Goal: Transaction & Acquisition: Purchase product/service

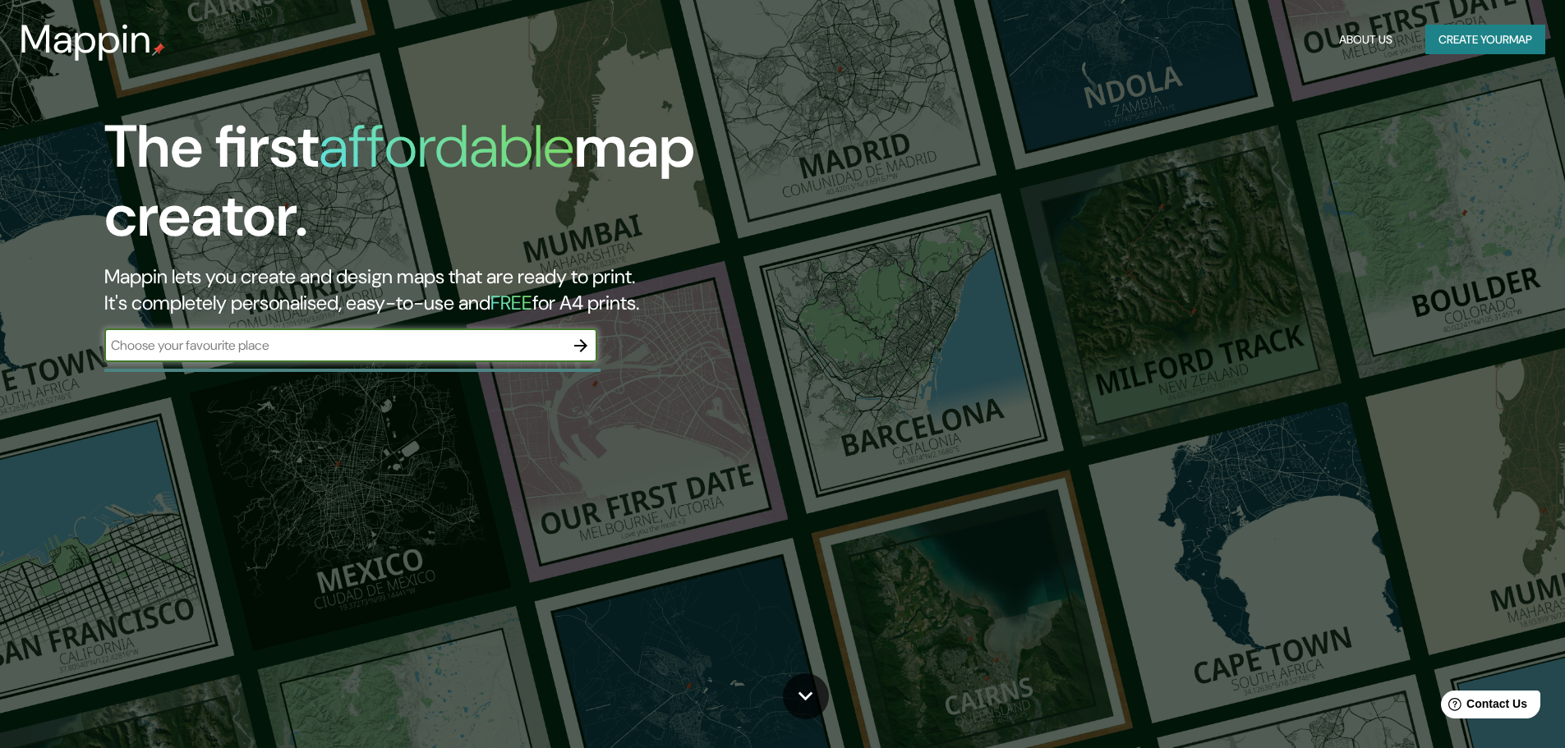
click at [457, 345] on input "text" at bounding box center [334, 345] width 460 height 19
type input "[GEOGRAPHIC_DATA]"
click at [575, 348] on icon "button" at bounding box center [581, 346] width 20 height 20
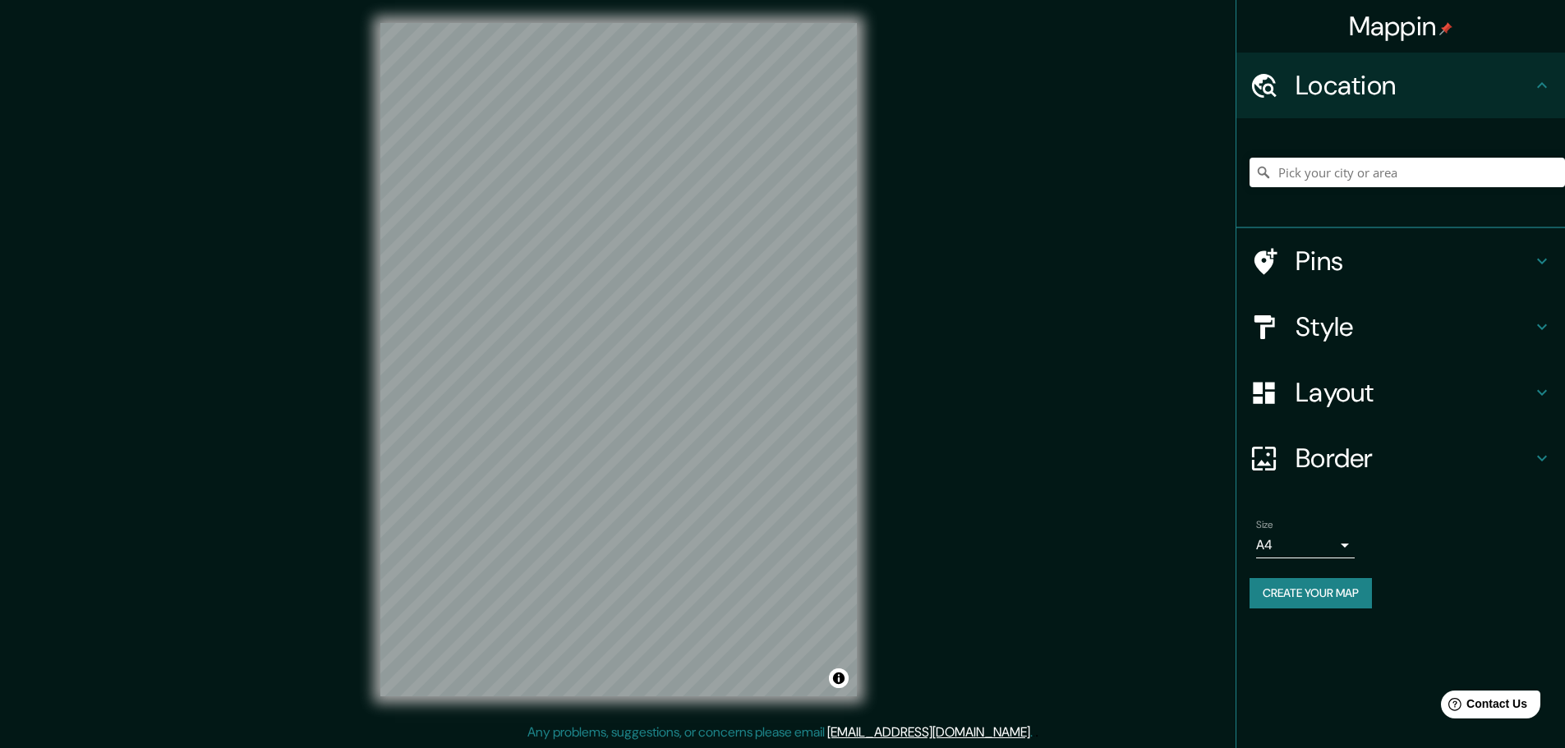
scroll to position [4, 0]
click at [1543, 254] on icon at bounding box center [1542, 261] width 20 height 20
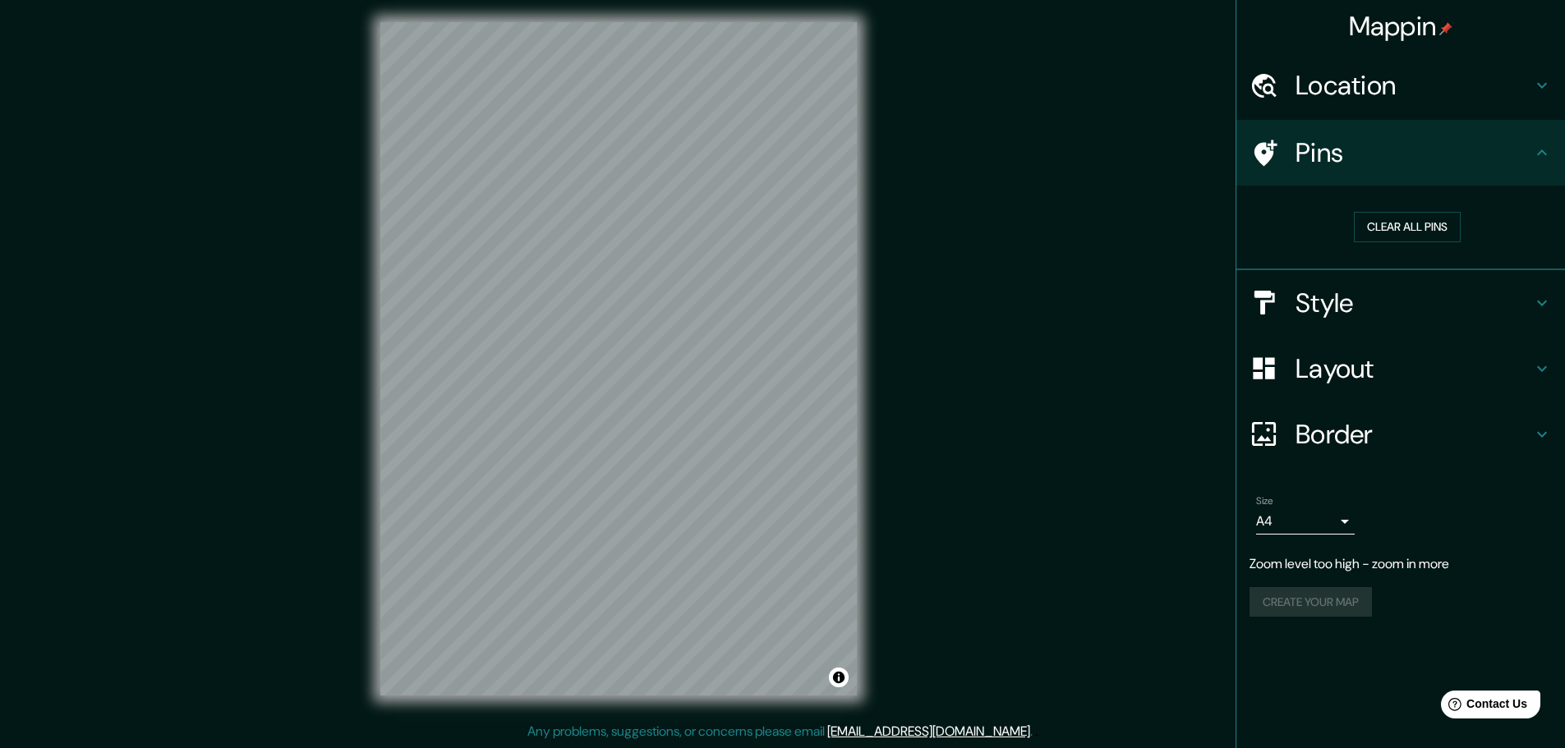
click at [1432, 566] on p "Zoom level too high - zoom in more" at bounding box center [1401, 565] width 302 height 20
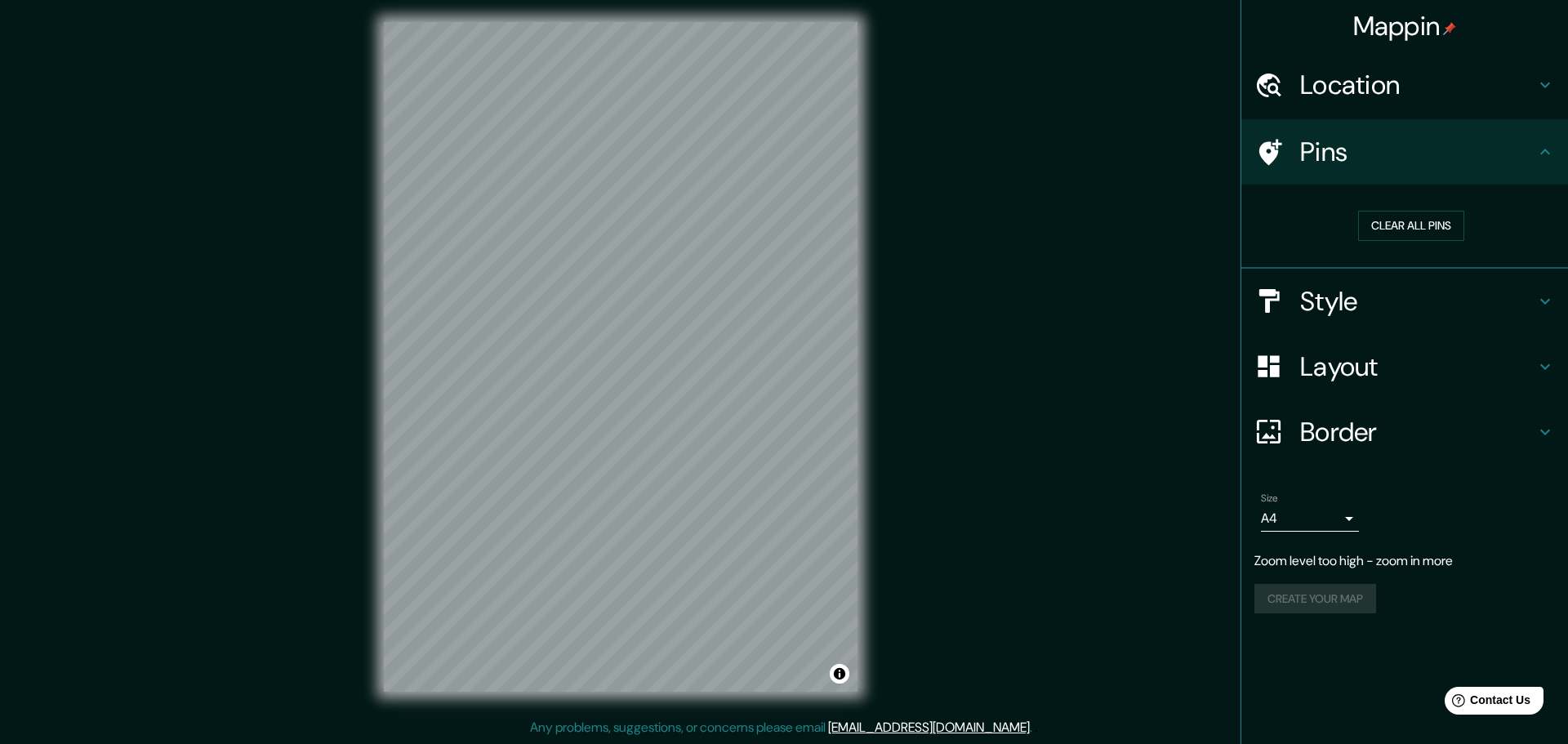
click at [1325, 517] on body "Mappin Location Pins Clear all pins Style Layout Border Choose a border. Hint :…" at bounding box center [784, 368] width 1568 height 744
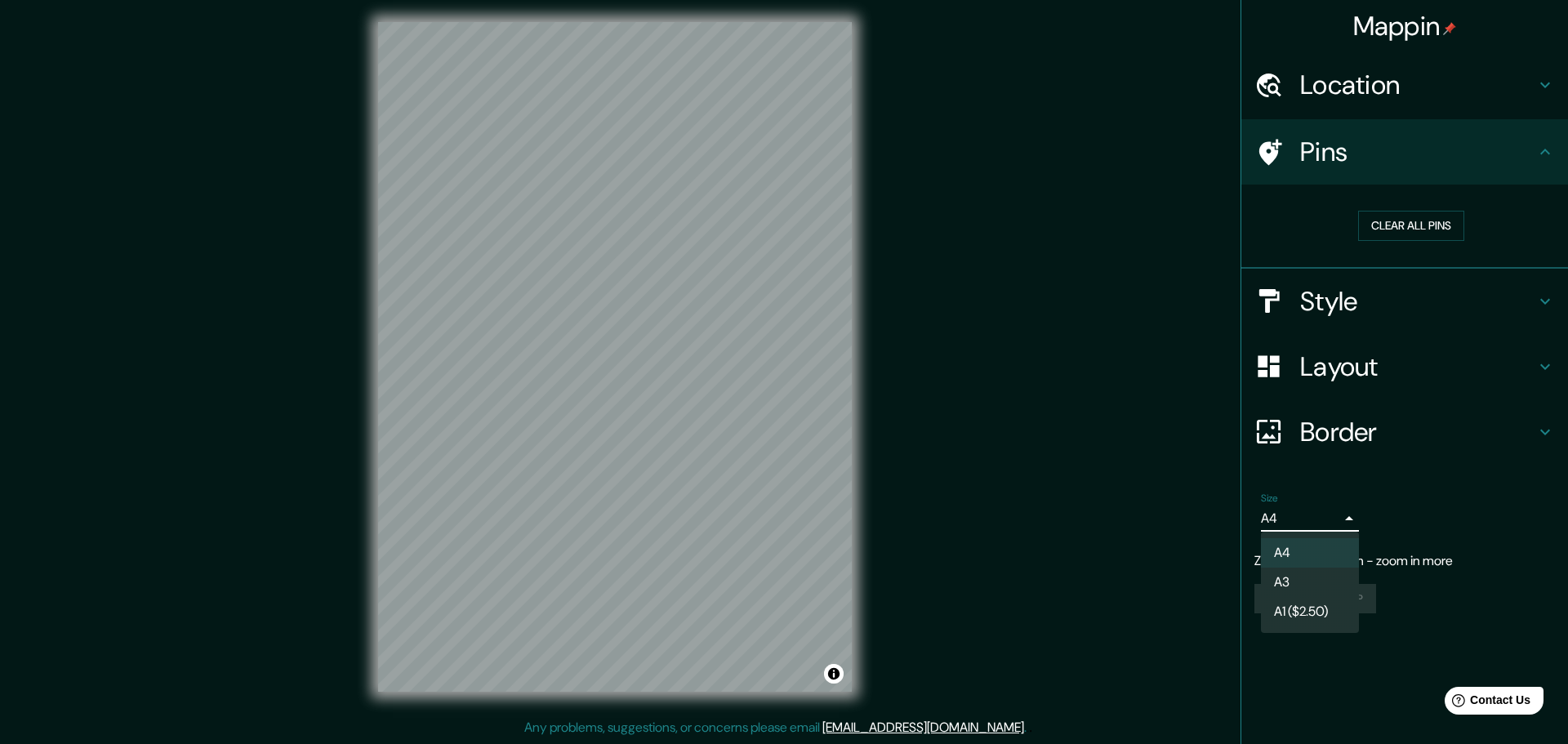
click at [1313, 547] on li "A4" at bounding box center [1310, 553] width 98 height 30
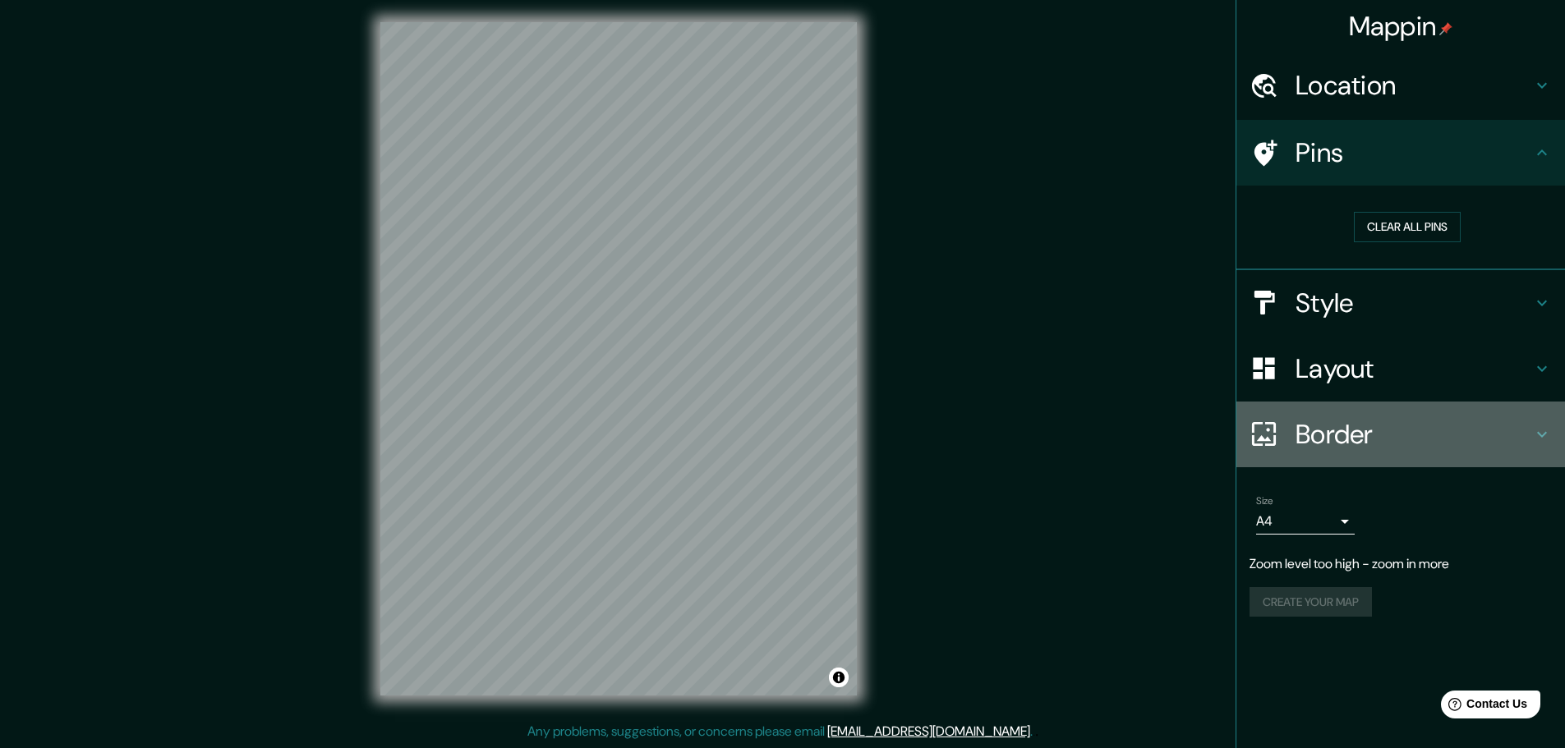
click at [1333, 425] on h4 "Border" at bounding box center [1414, 434] width 237 height 33
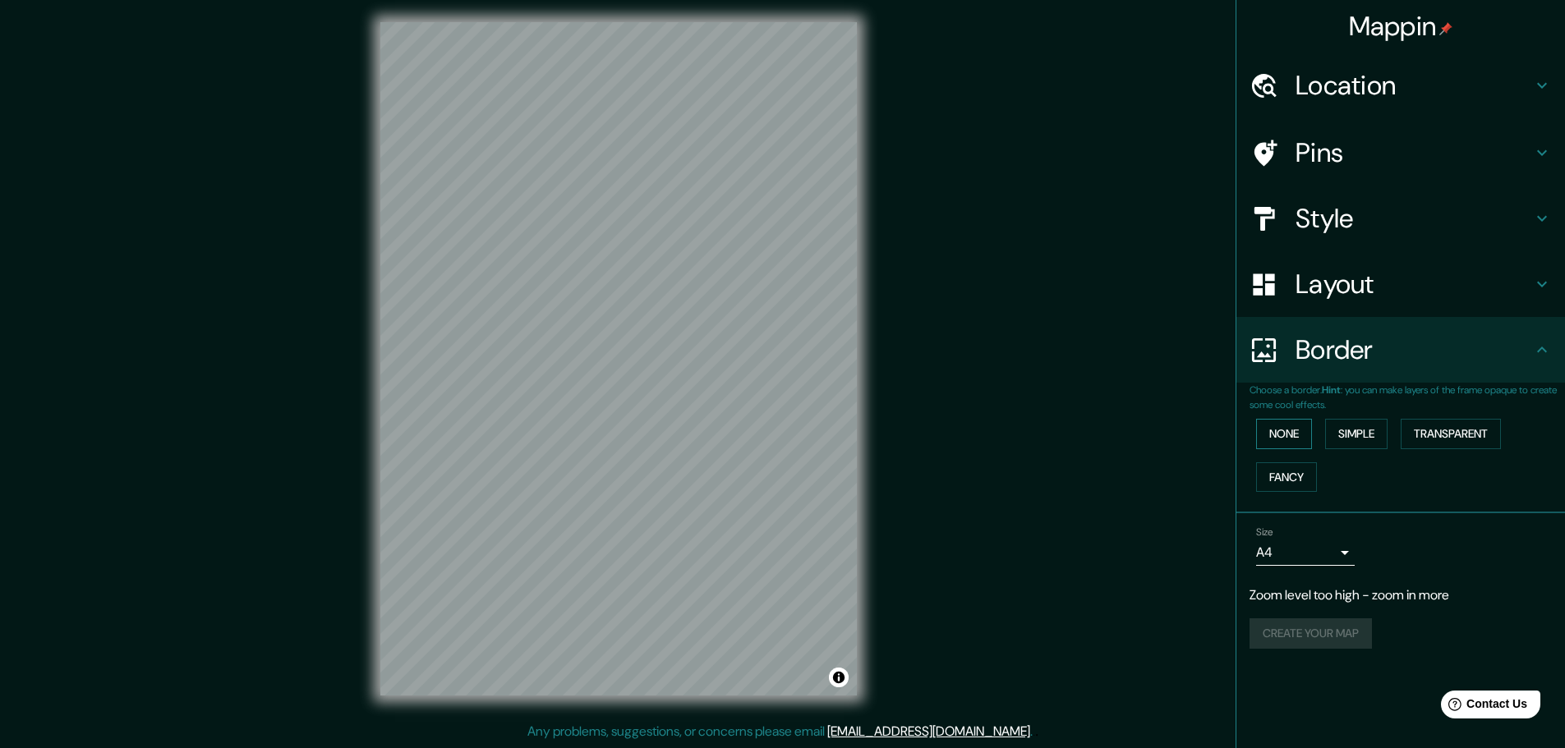
click at [1287, 433] on button "None" at bounding box center [1284, 434] width 56 height 30
click at [1357, 290] on h4 "Layout" at bounding box center [1414, 284] width 237 height 33
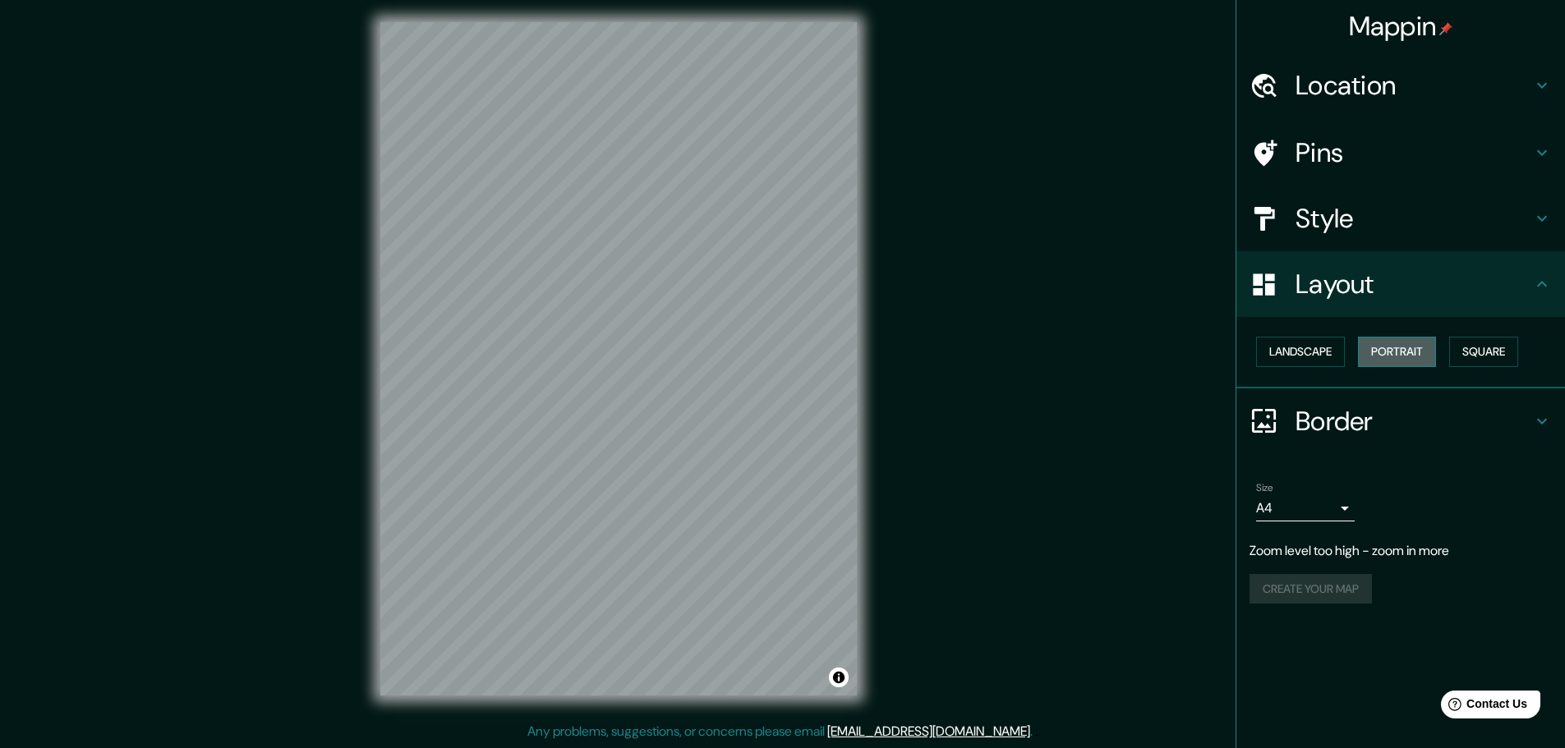
click at [1424, 348] on button "Portrait" at bounding box center [1397, 352] width 78 height 30
click at [1319, 354] on button "Landscape" at bounding box center [1300, 352] width 89 height 30
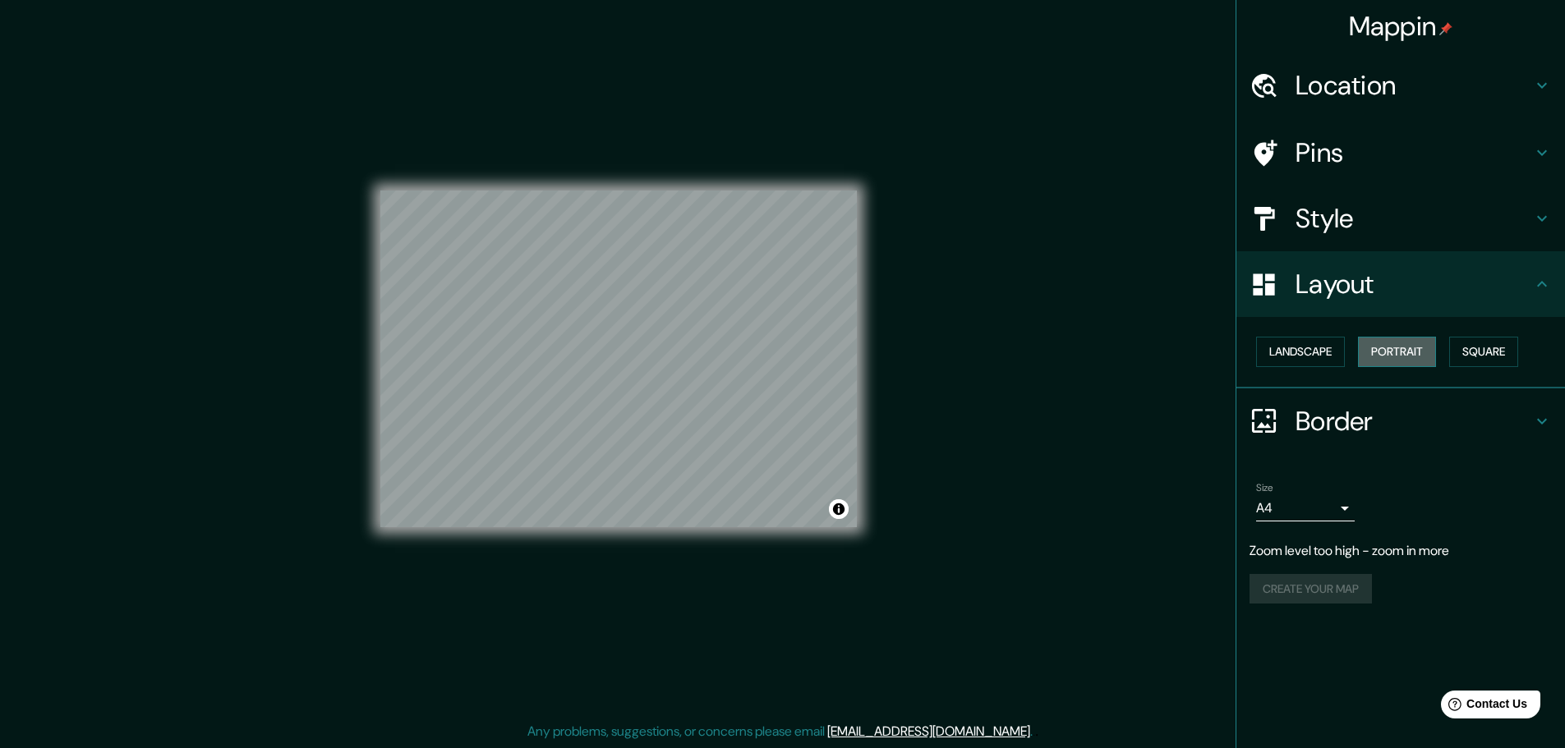
click at [1410, 352] on button "Portrait" at bounding box center [1397, 352] width 78 height 30
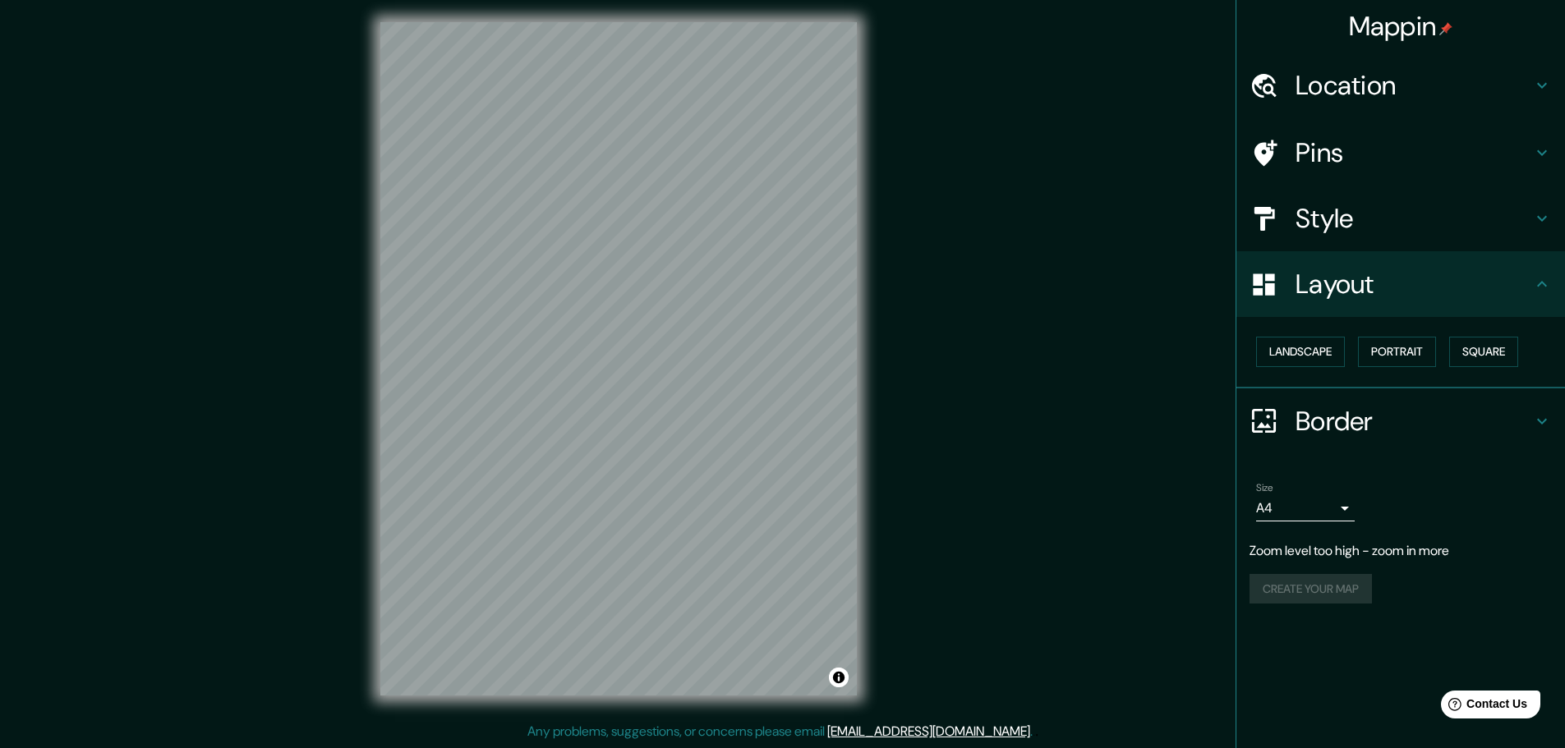
click at [1342, 218] on h4 "Style" at bounding box center [1414, 218] width 237 height 33
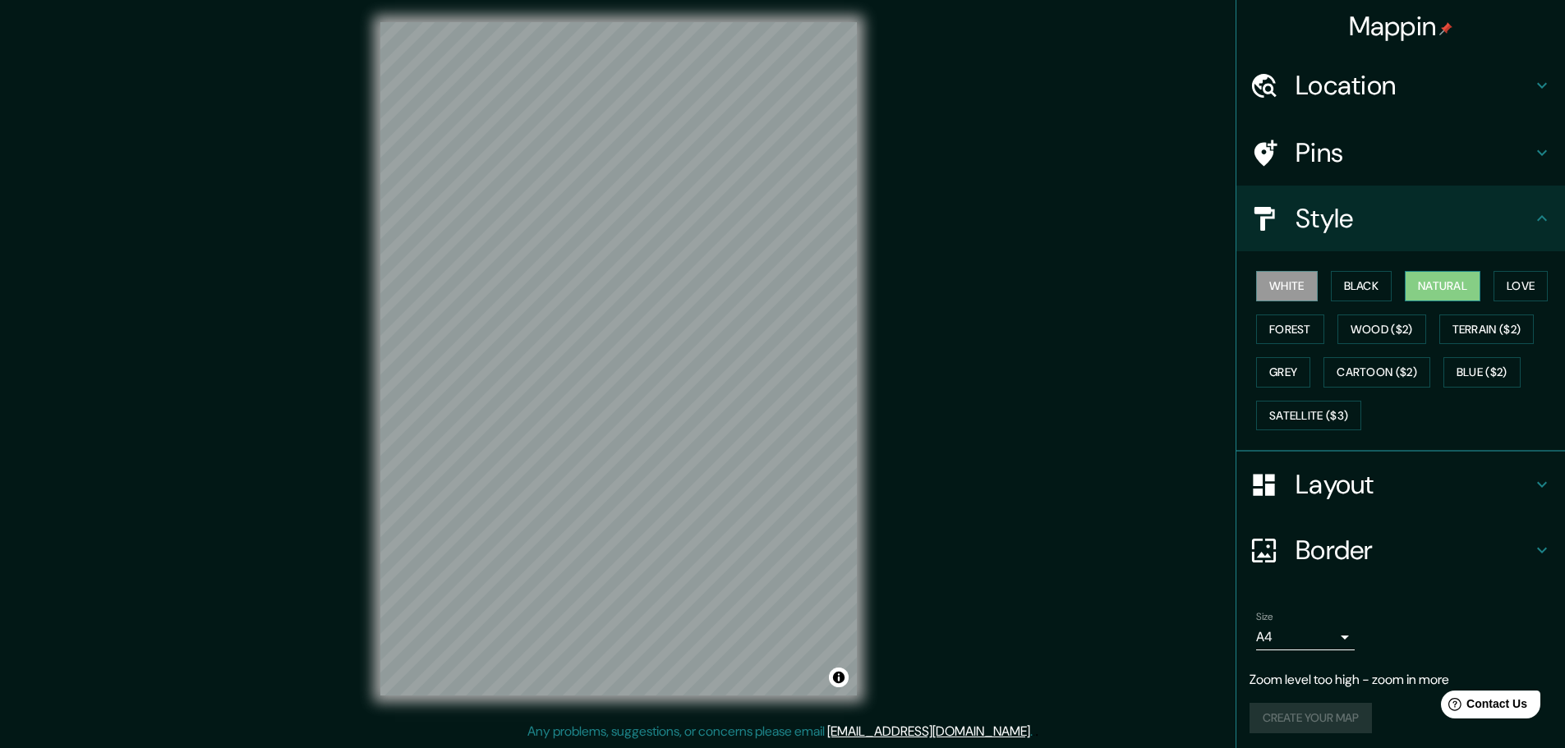
click at [1443, 291] on button "Natural" at bounding box center [1443, 286] width 76 height 30
click at [1490, 325] on button "Terrain ($2)" at bounding box center [1486, 330] width 95 height 30
click at [346, 519] on div "Mappin Location Pins Style White Black Natural Love Forest Wood ($2) Terrain ($…" at bounding box center [782, 372] width 1565 height 753
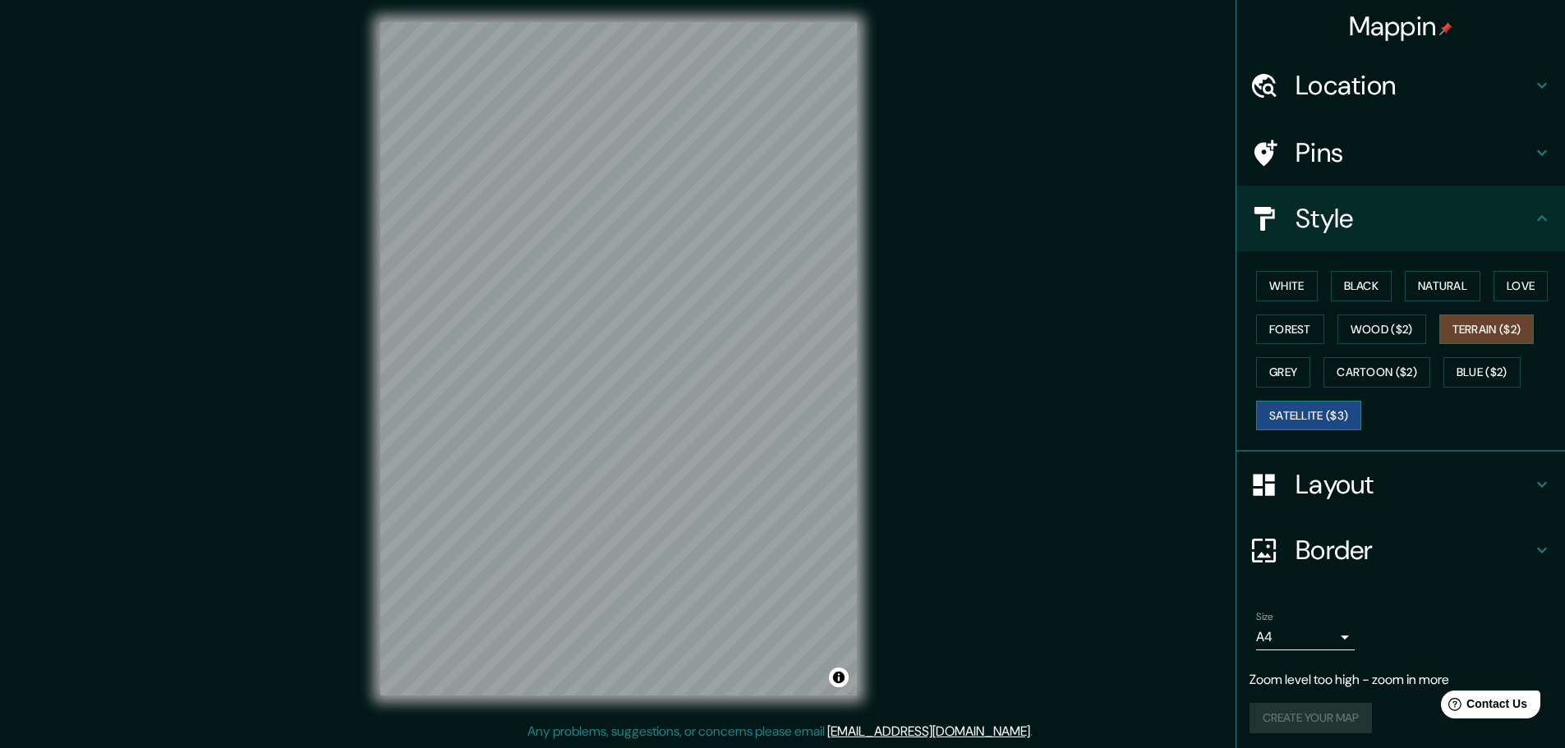
click at [1317, 413] on button "Satellite ($3)" at bounding box center [1308, 416] width 105 height 30
click at [1447, 288] on button "Natural" at bounding box center [1443, 286] width 76 height 30
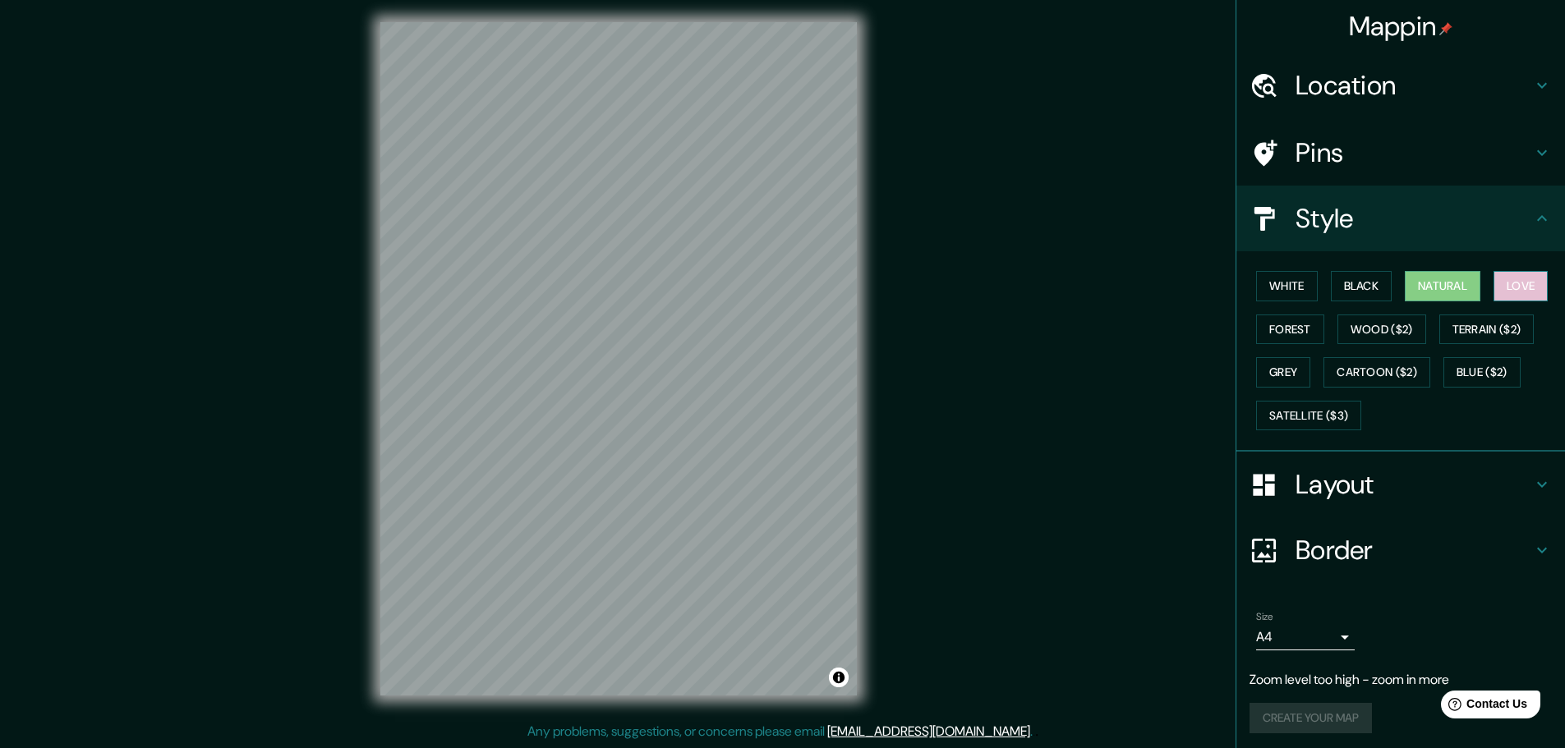
click at [1504, 290] on button "Love" at bounding box center [1521, 286] width 54 height 30
click at [1307, 288] on div "White Black Natural Love Forest Wood ($2) Terrain ($2) Grey Cartoon ($2) Blue (…" at bounding box center [1407, 351] width 315 height 173
click at [1283, 327] on button "Forest" at bounding box center [1290, 330] width 68 height 30
click at [1267, 284] on button "White" at bounding box center [1287, 286] width 62 height 30
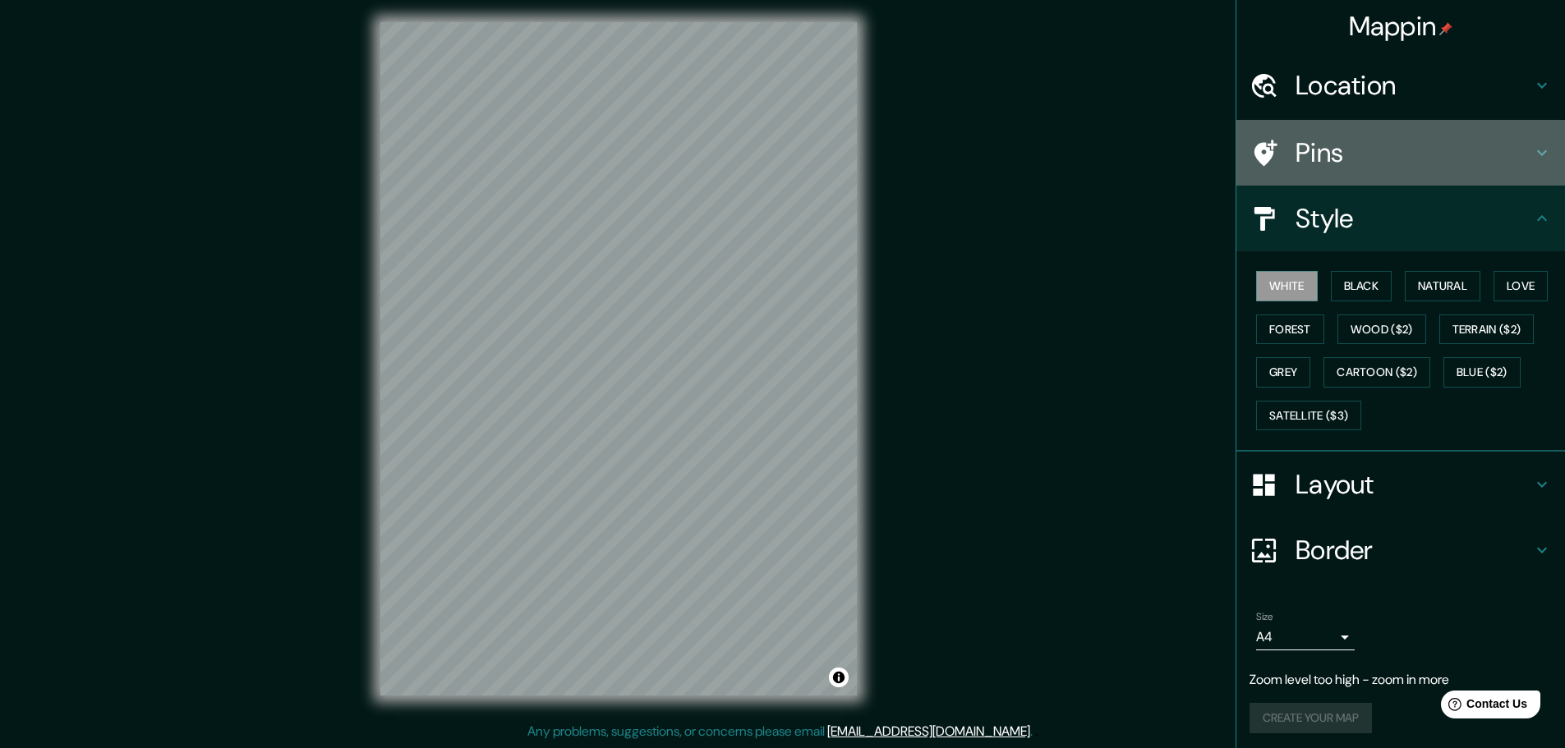
click at [1396, 158] on h4 "Pins" at bounding box center [1414, 152] width 237 height 33
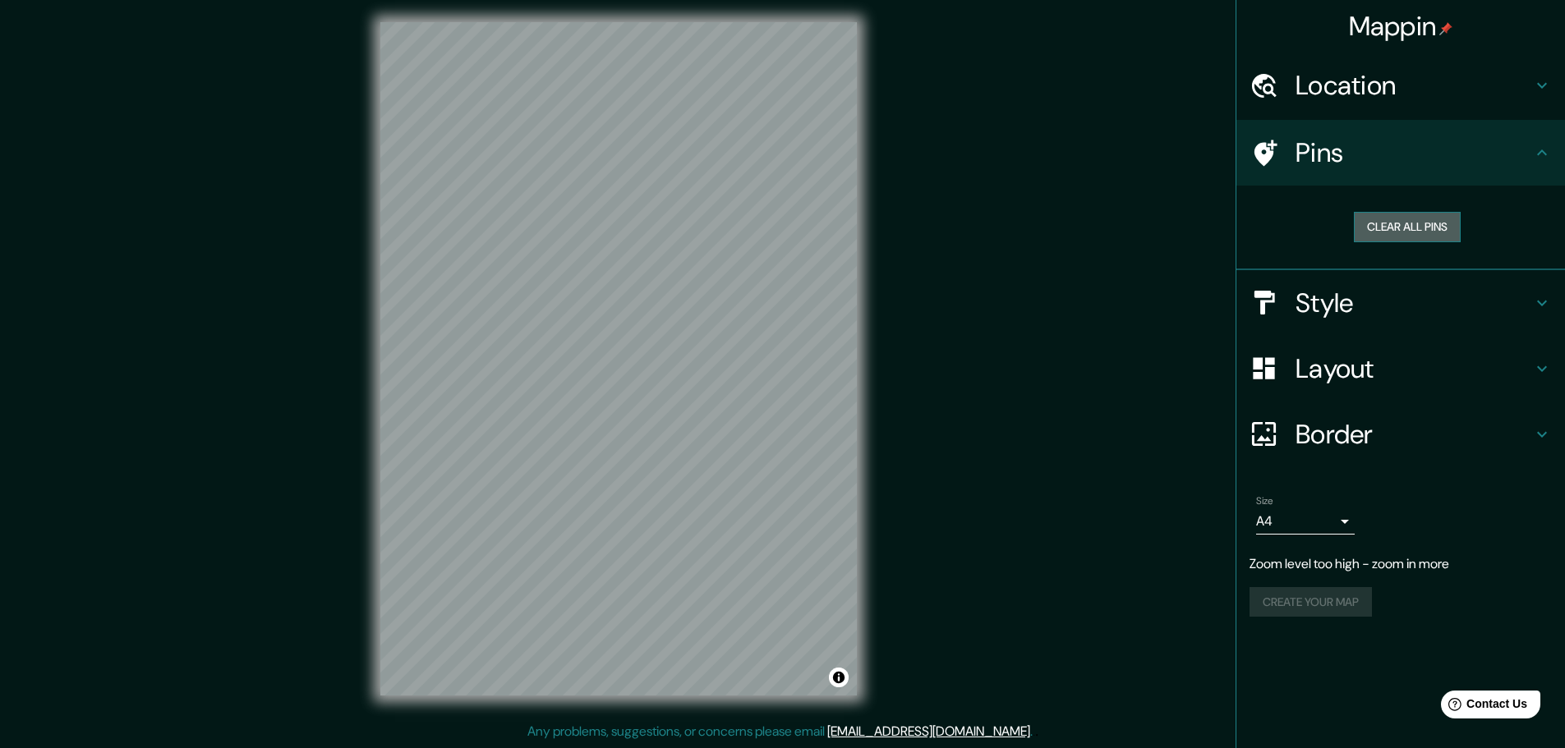
click at [1410, 232] on button "Clear all pins" at bounding box center [1407, 227] width 107 height 30
click at [1403, 107] on div "Location" at bounding box center [1400, 86] width 329 height 66
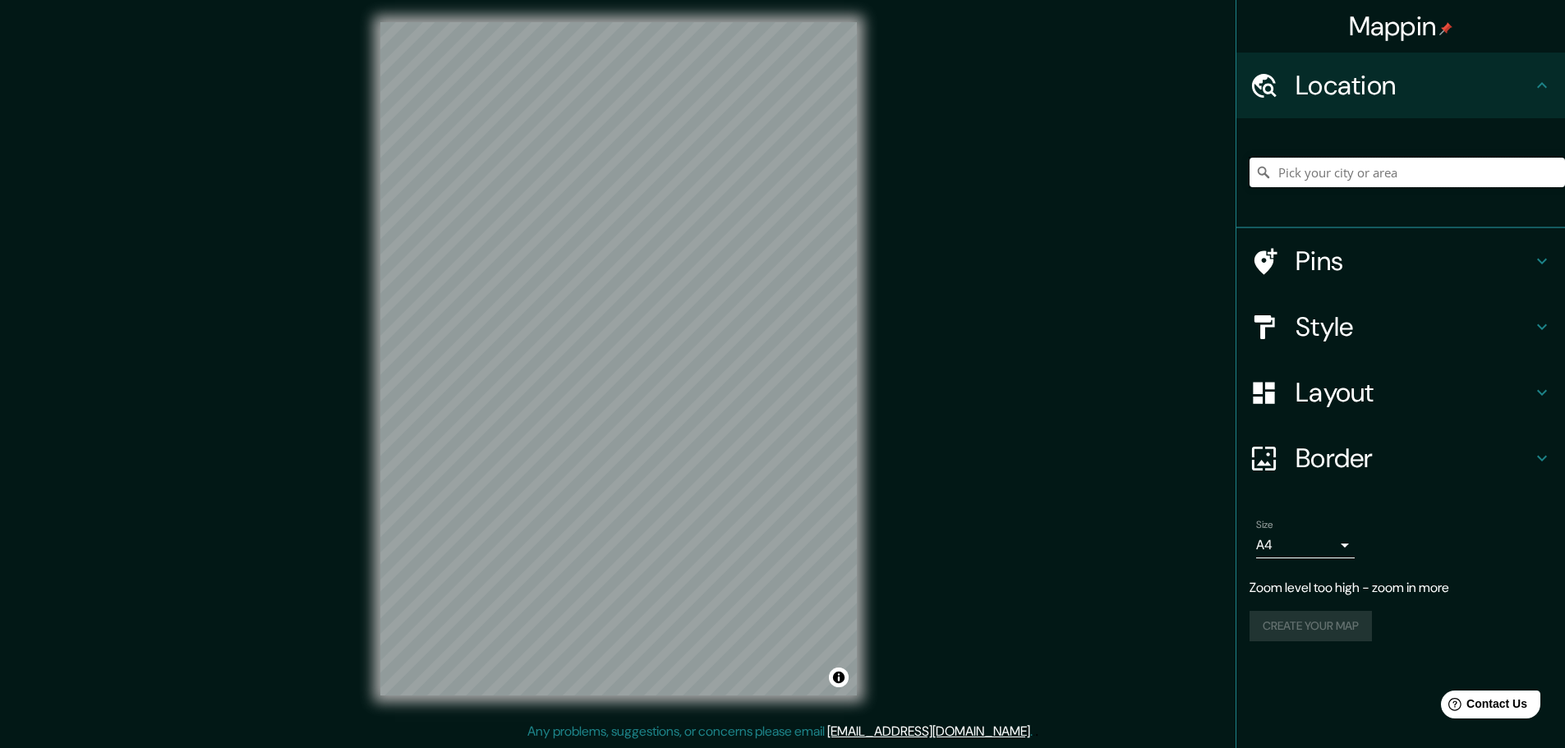
click at [1359, 181] on input "Pick your city or area" at bounding box center [1407, 173] width 315 height 30
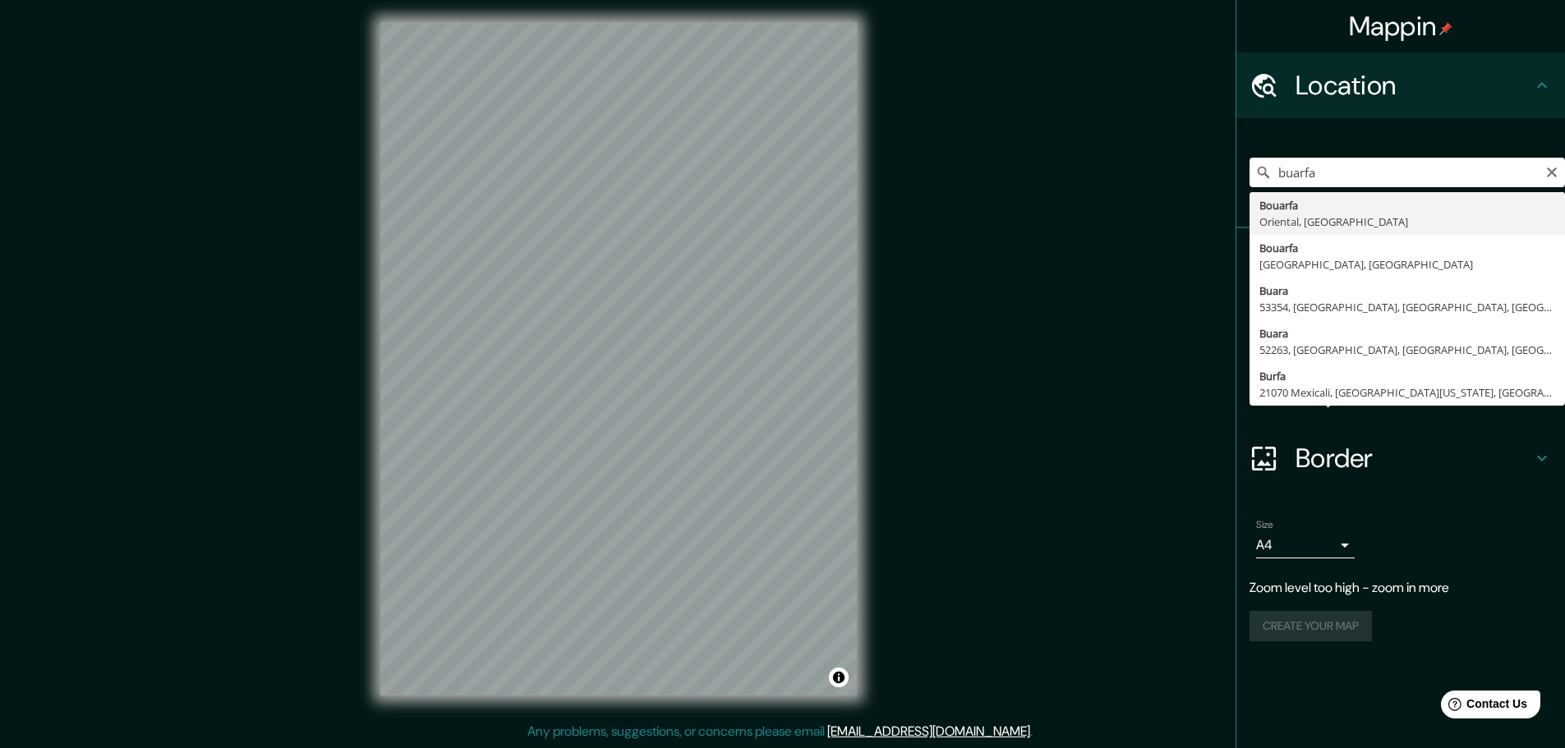
type input "Bouarfa, Oriental, [GEOGRAPHIC_DATA]"
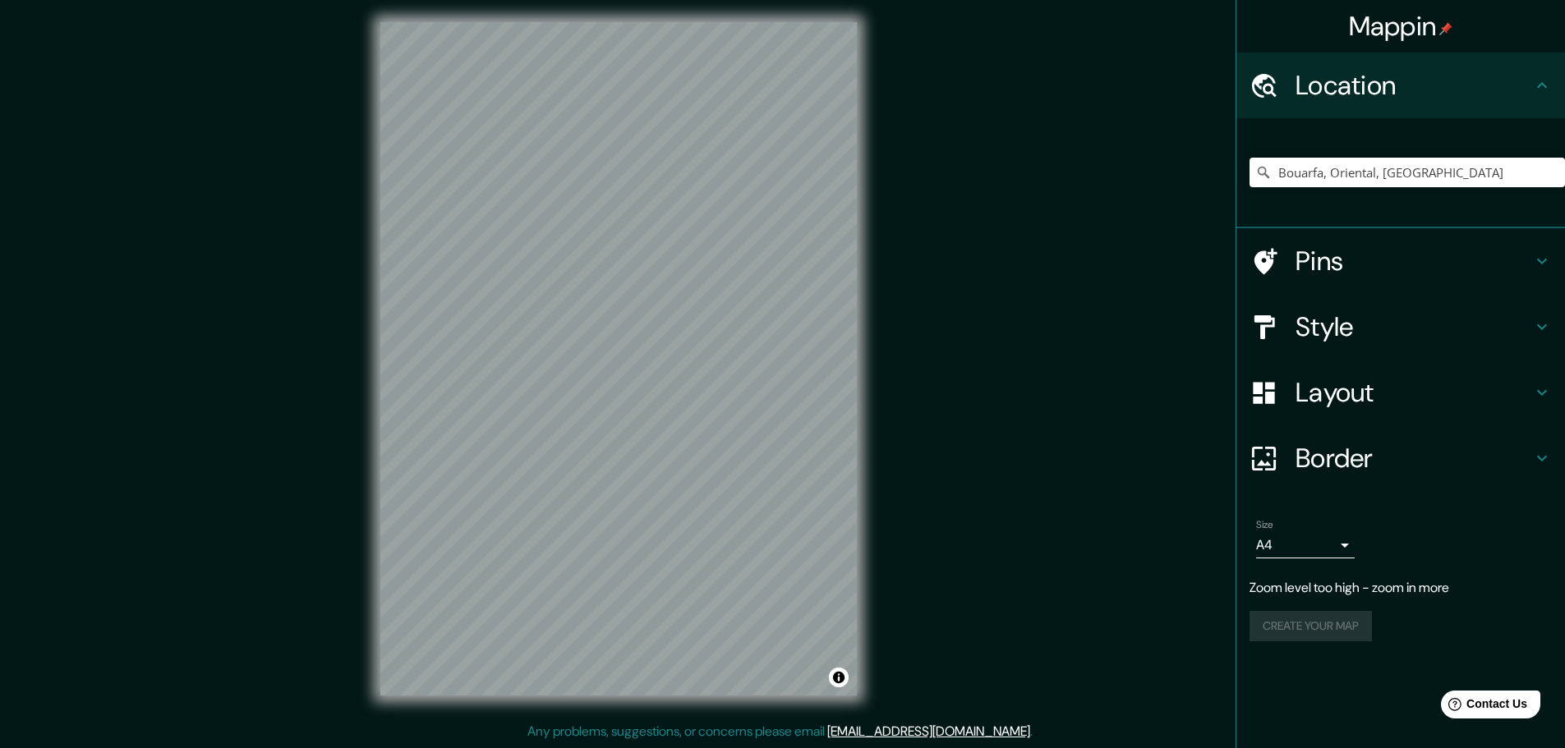
drag, startPoint x: 1293, startPoint y: 629, endPoint x: 1298, endPoint y: 621, distance: 9.6
click at [1297, 624] on div "Create your map" at bounding box center [1401, 626] width 302 height 30
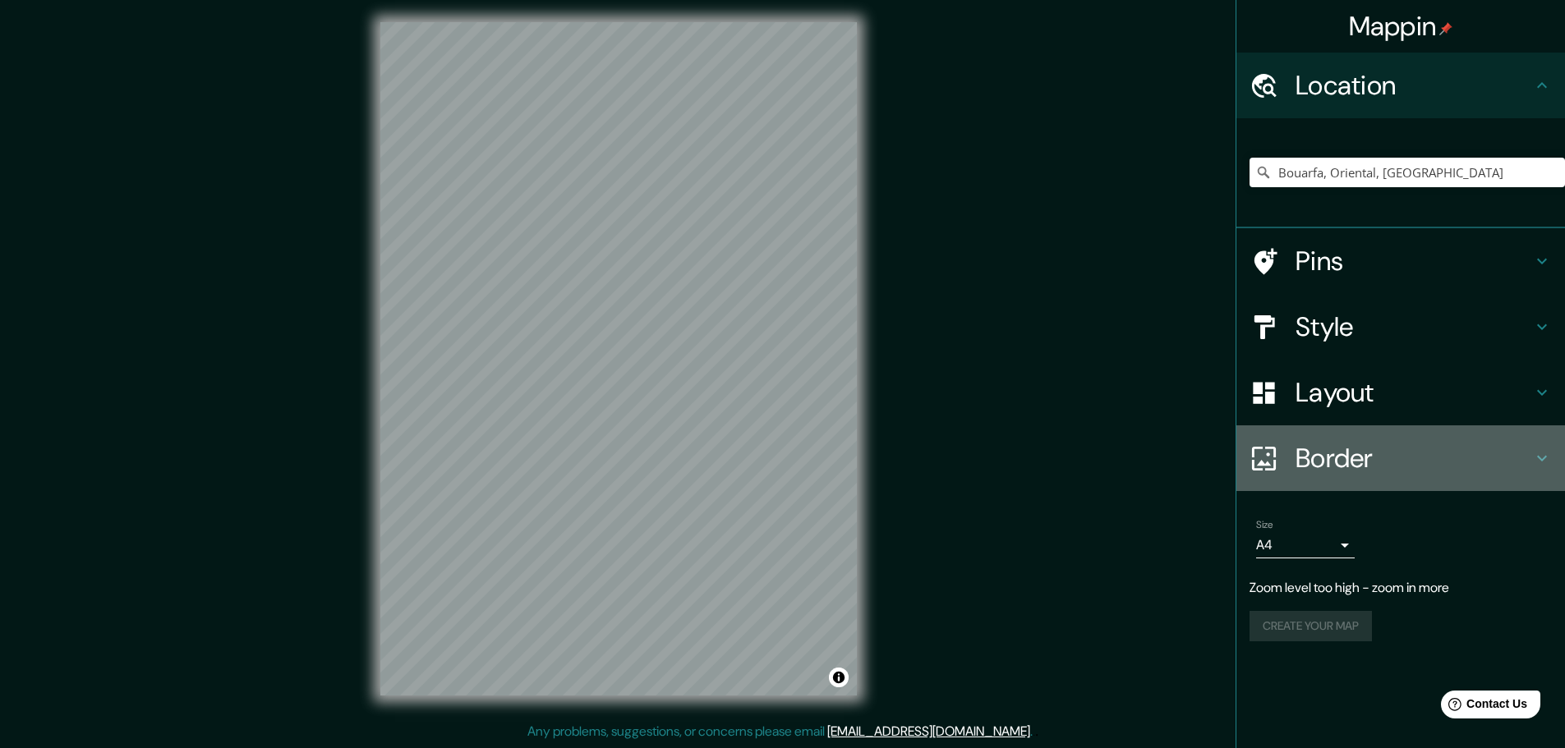
click at [1343, 461] on h4 "Border" at bounding box center [1414, 458] width 237 height 33
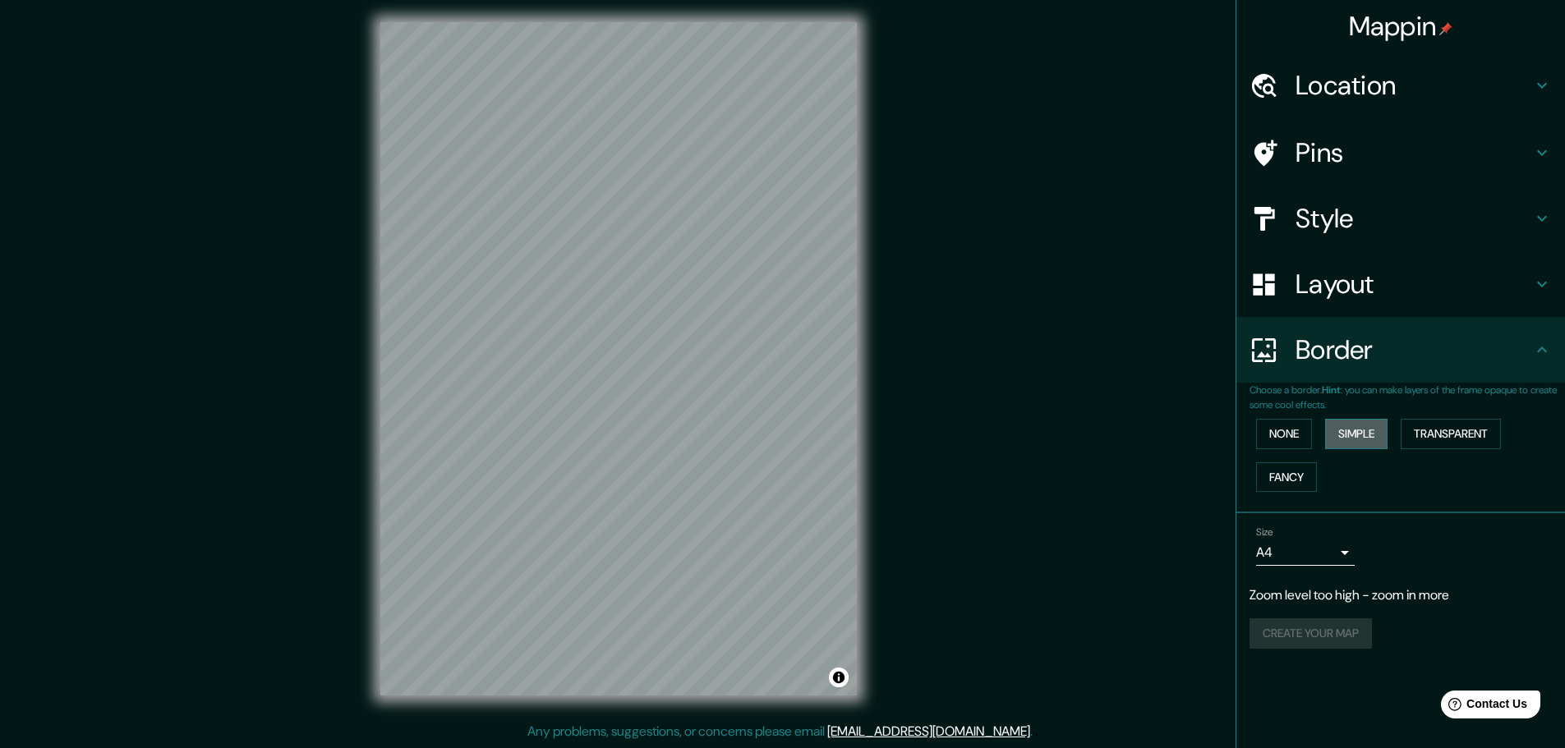
click at [1356, 433] on button "Simple" at bounding box center [1356, 434] width 62 height 30
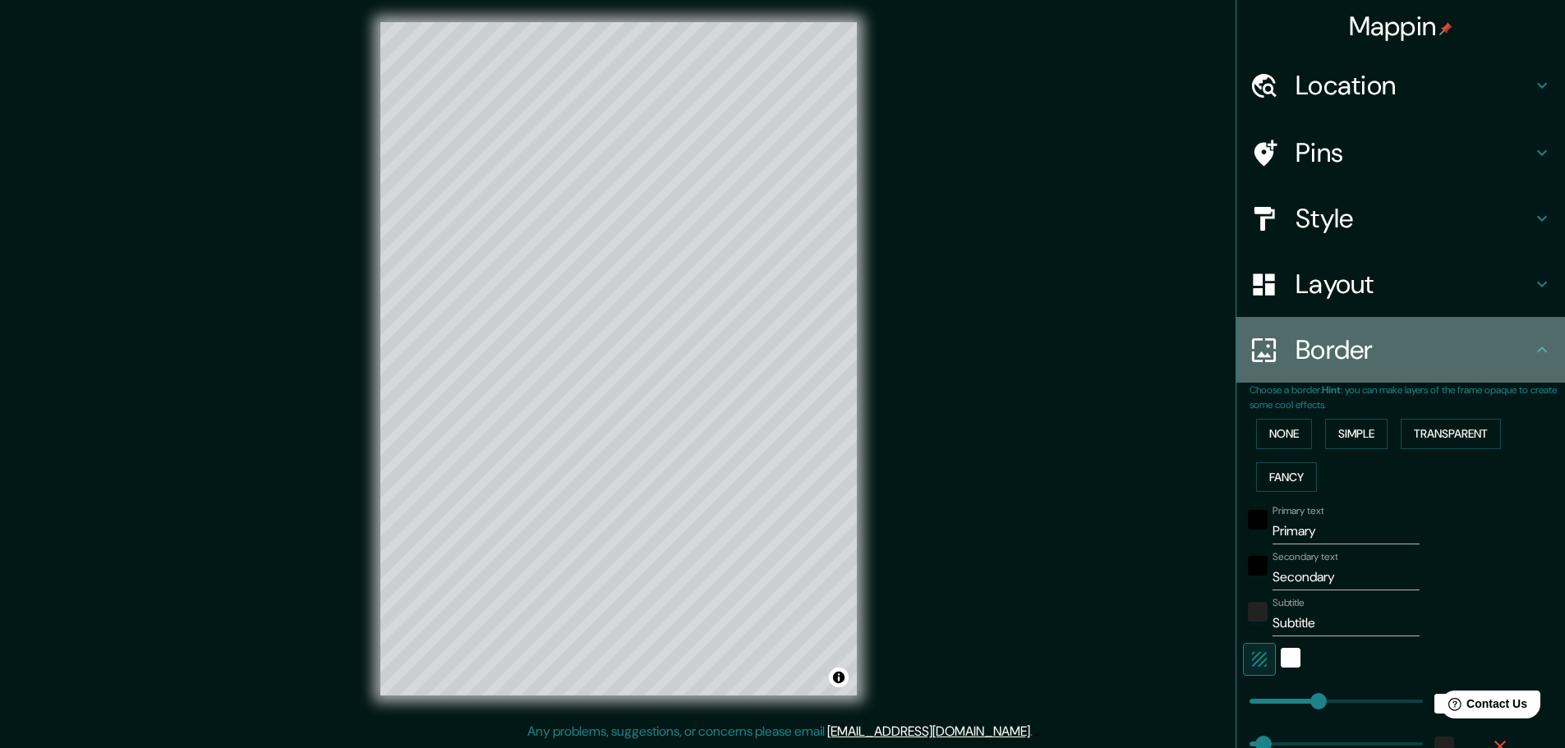
click at [1536, 350] on icon at bounding box center [1542, 350] width 20 height 20
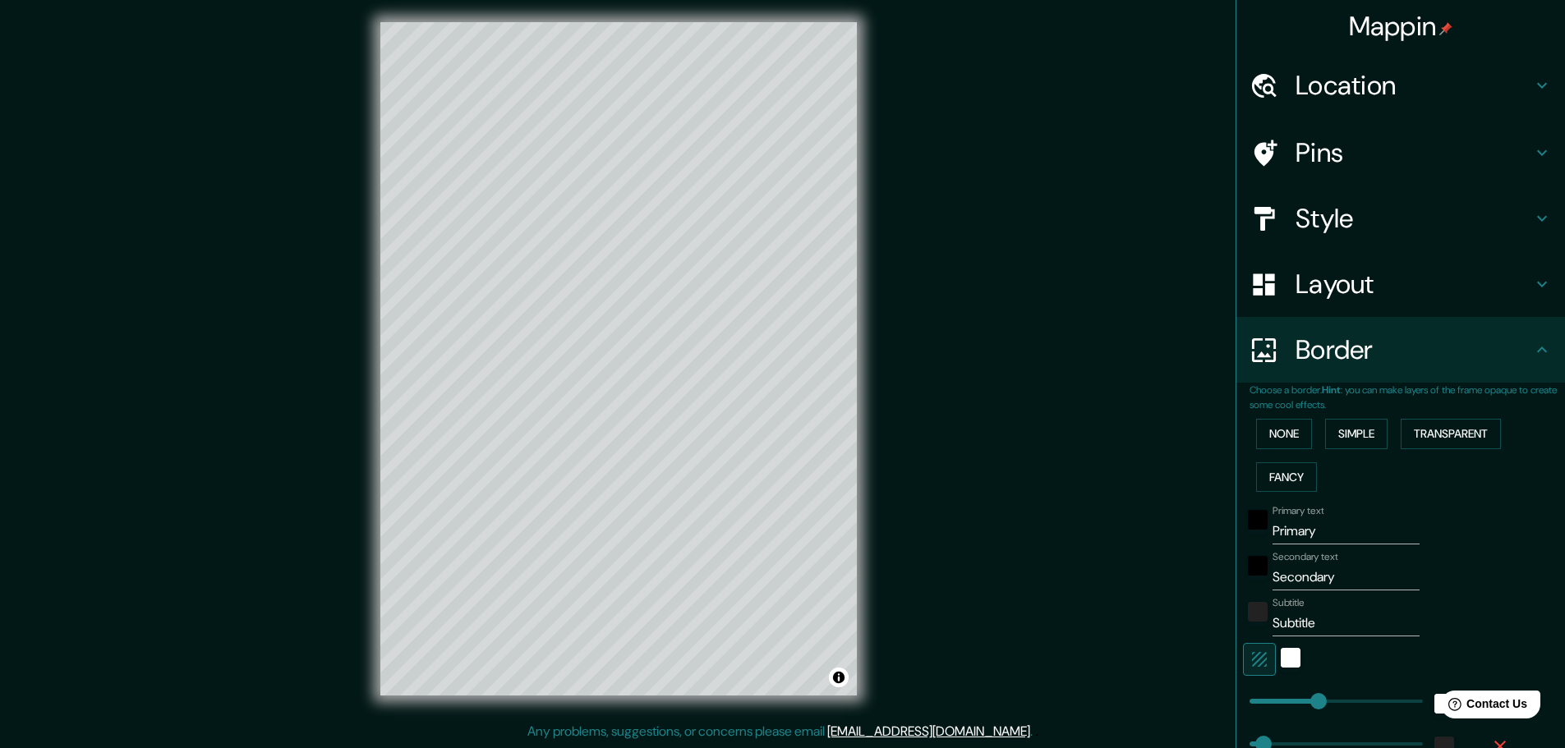
click at [1532, 355] on icon at bounding box center [1542, 350] width 20 height 20
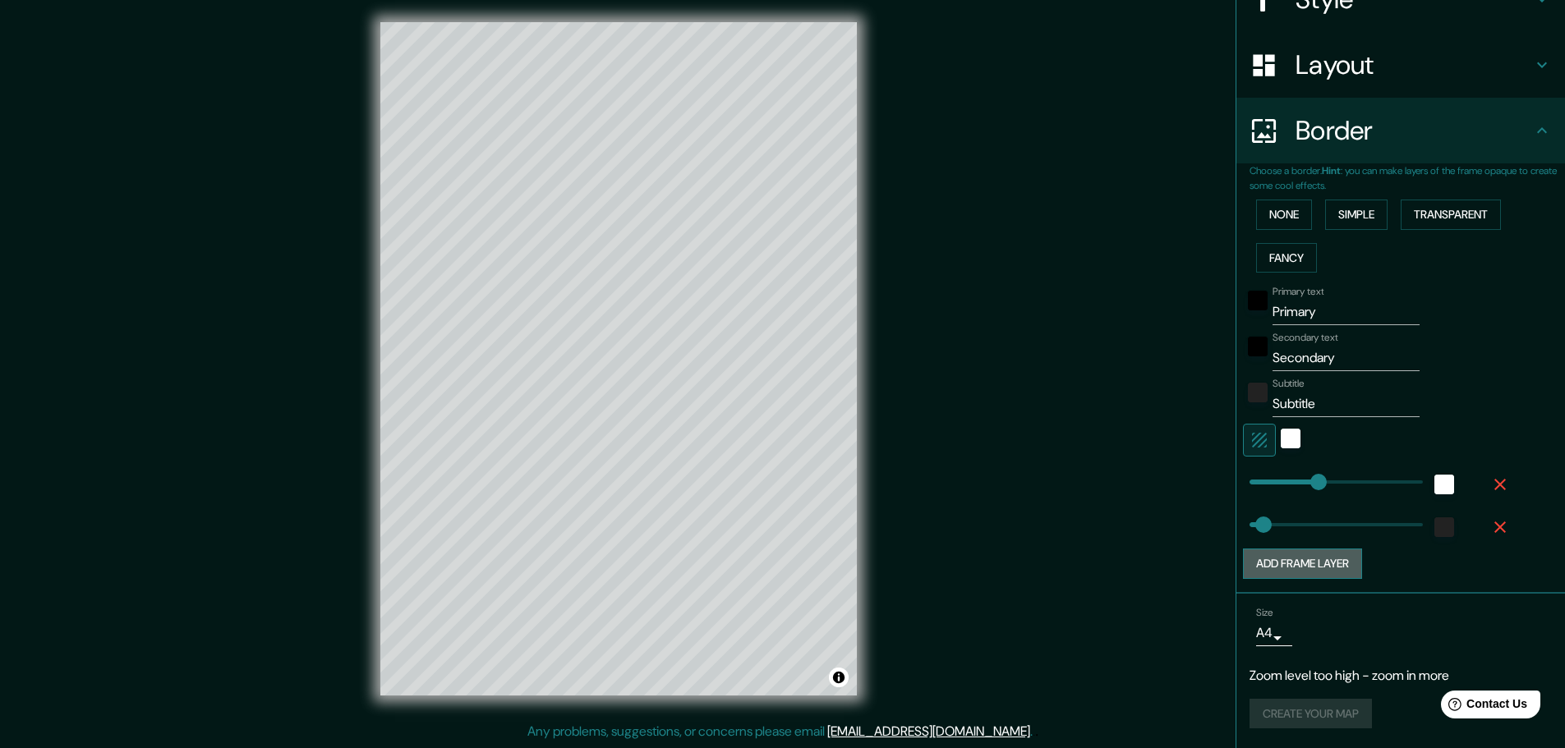
click at [1319, 569] on button "Add frame layer" at bounding box center [1302, 564] width 119 height 30
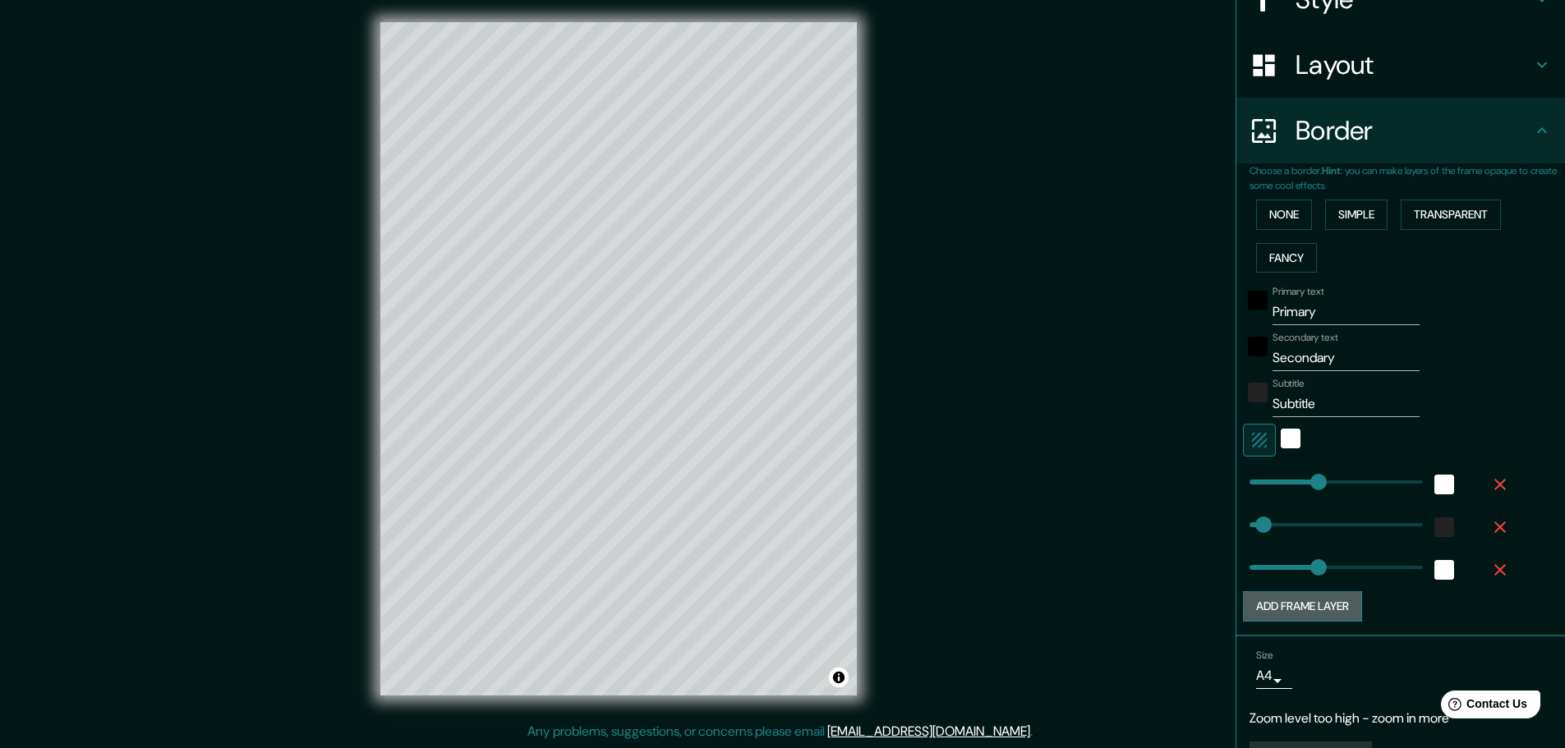
click at [1313, 606] on button "Add frame layer" at bounding box center [1302, 607] width 119 height 30
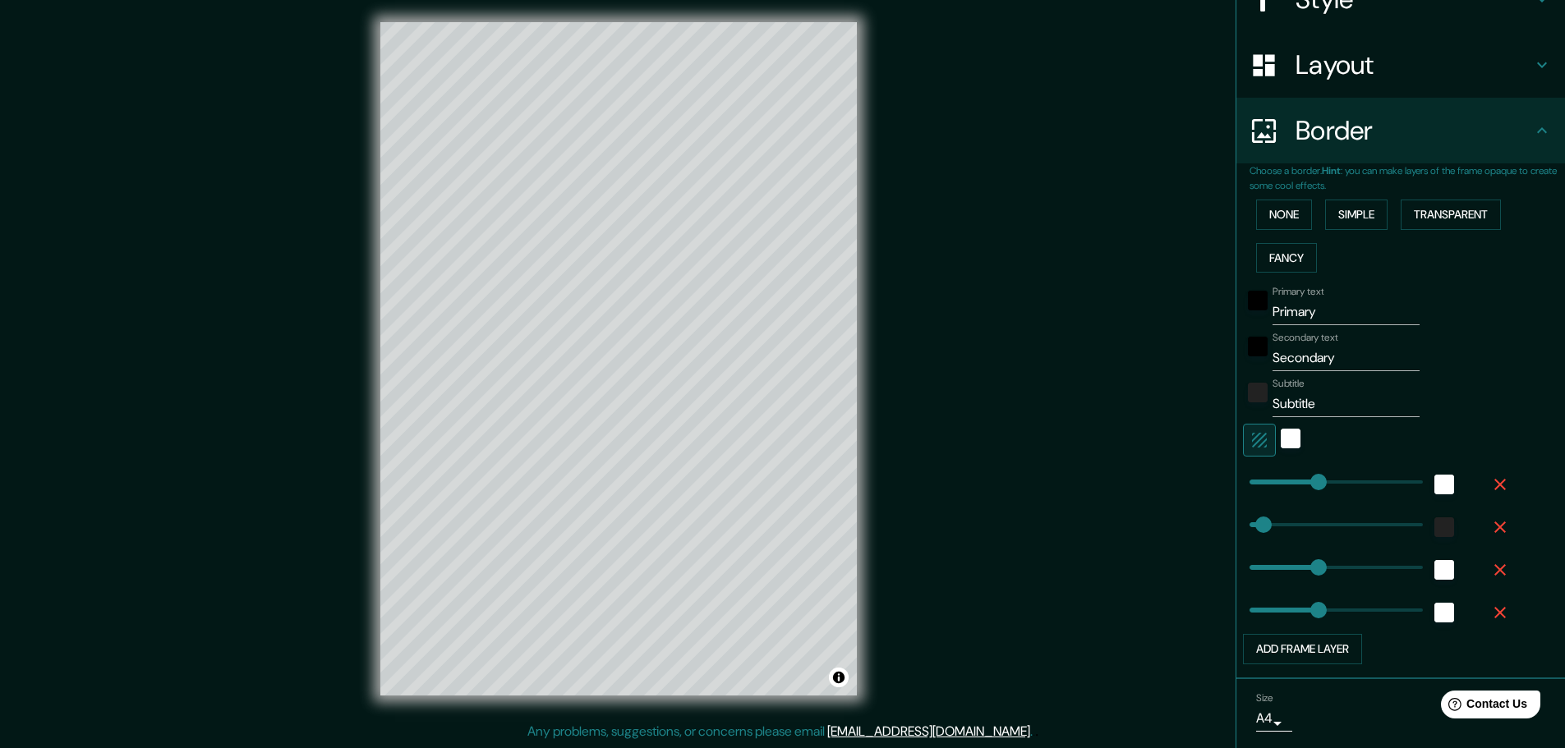
click at [1490, 606] on icon "button" at bounding box center [1500, 613] width 20 height 20
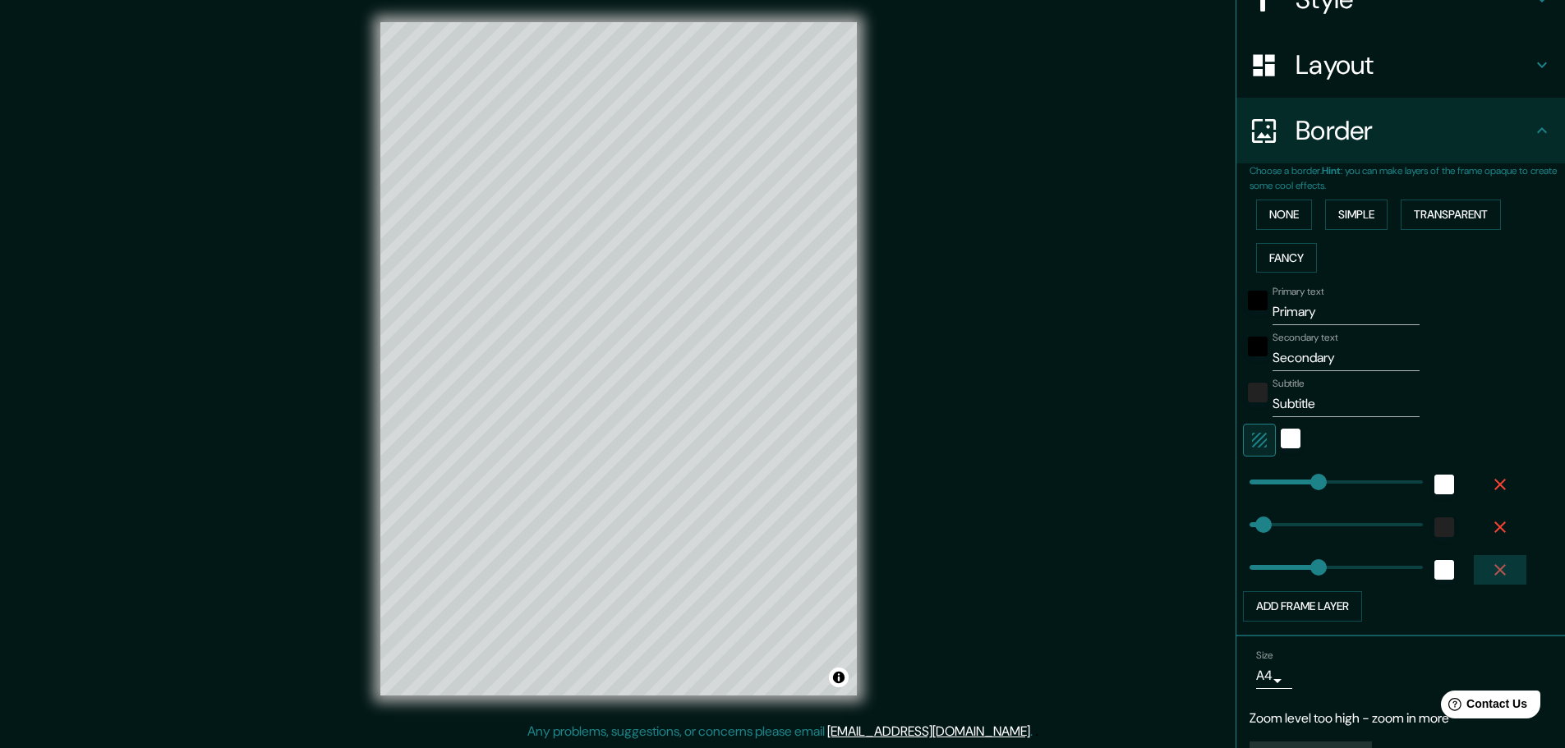
click at [1490, 565] on icon "button" at bounding box center [1500, 570] width 20 height 20
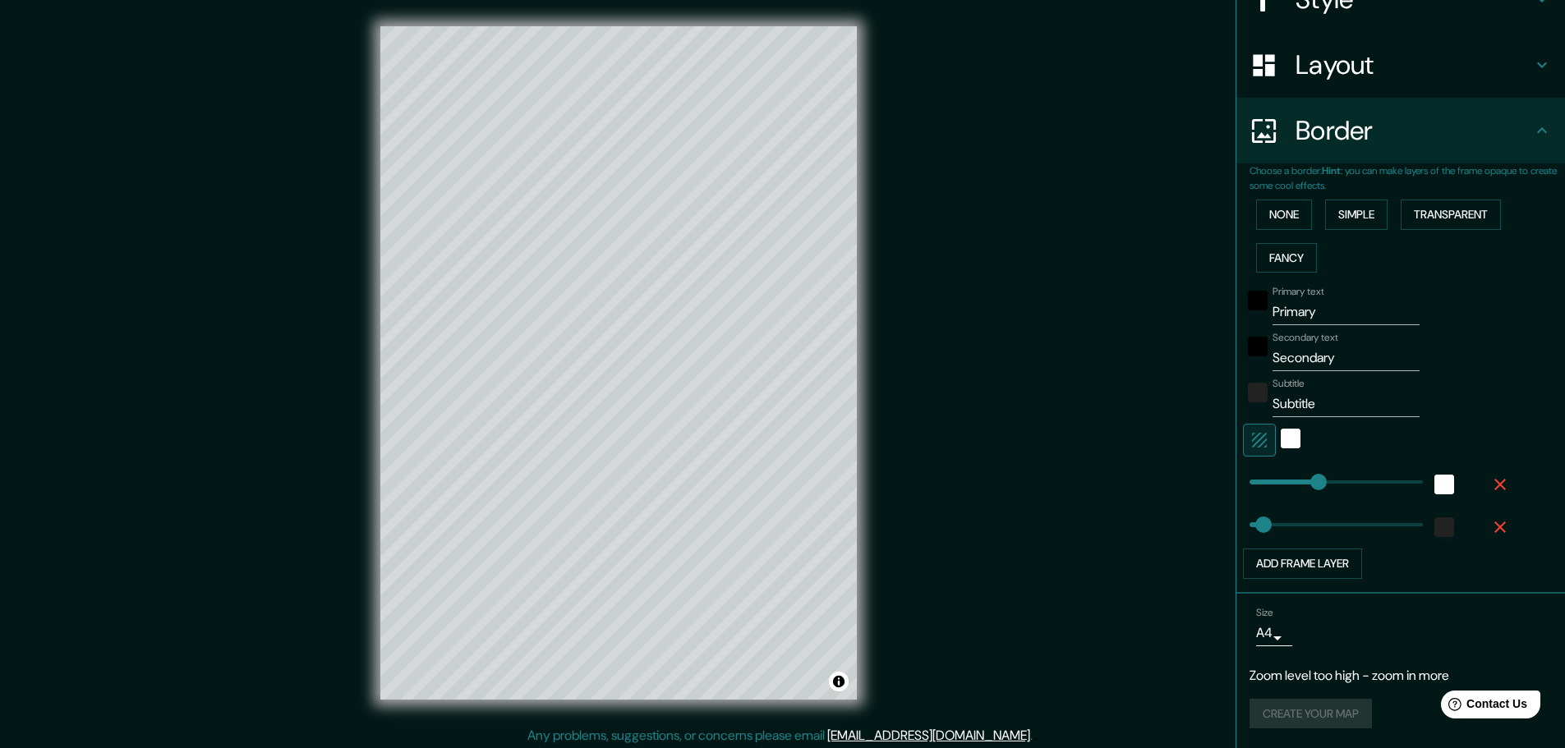
scroll to position [0, 0]
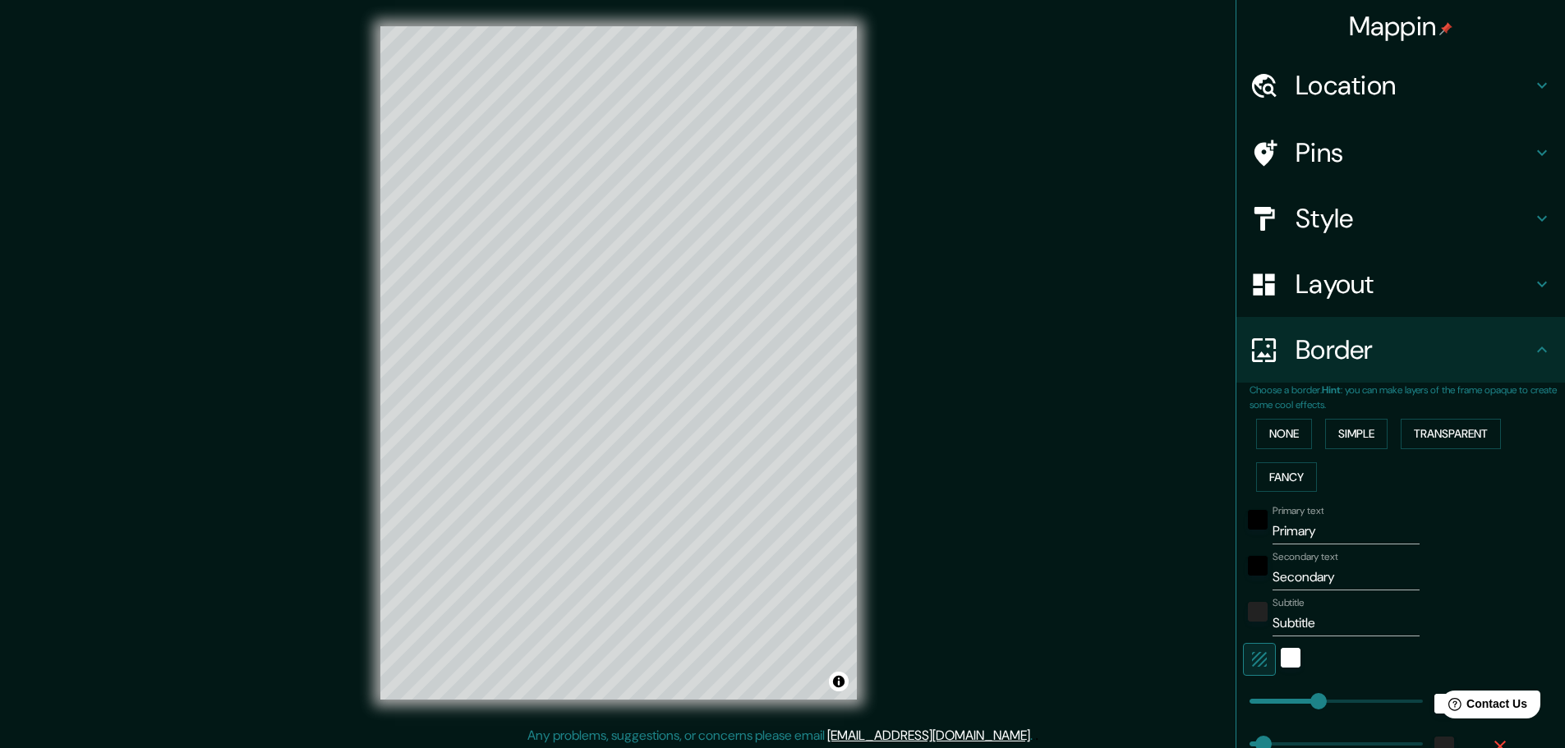
click at [1384, 97] on h4 "Location" at bounding box center [1414, 85] width 237 height 33
type input "46"
